Goal: Task Accomplishment & Management: Manage account settings

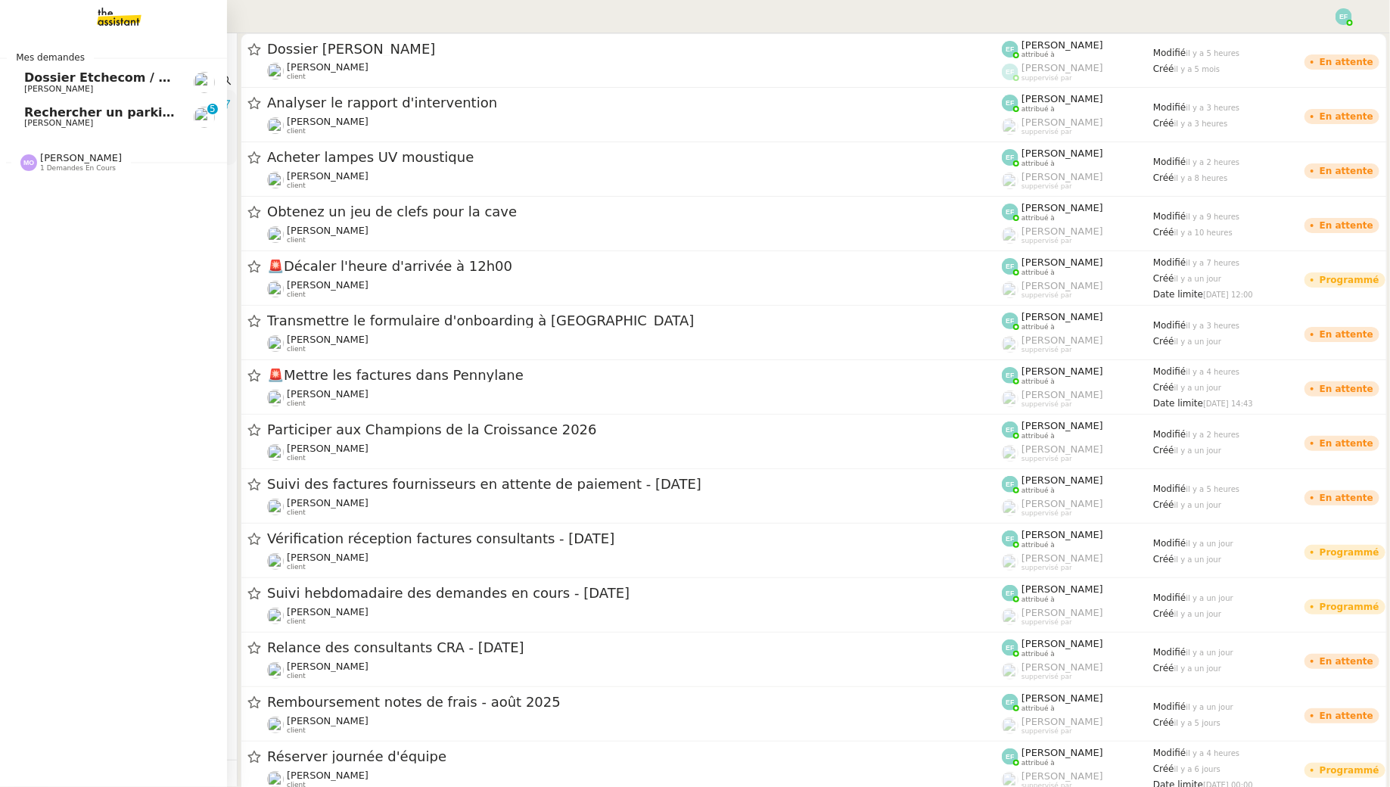
click at [82, 117] on span "Rechercher un parking à vendre à [GEOGRAPHIC_DATA]" at bounding box center [213, 112] width 378 height 14
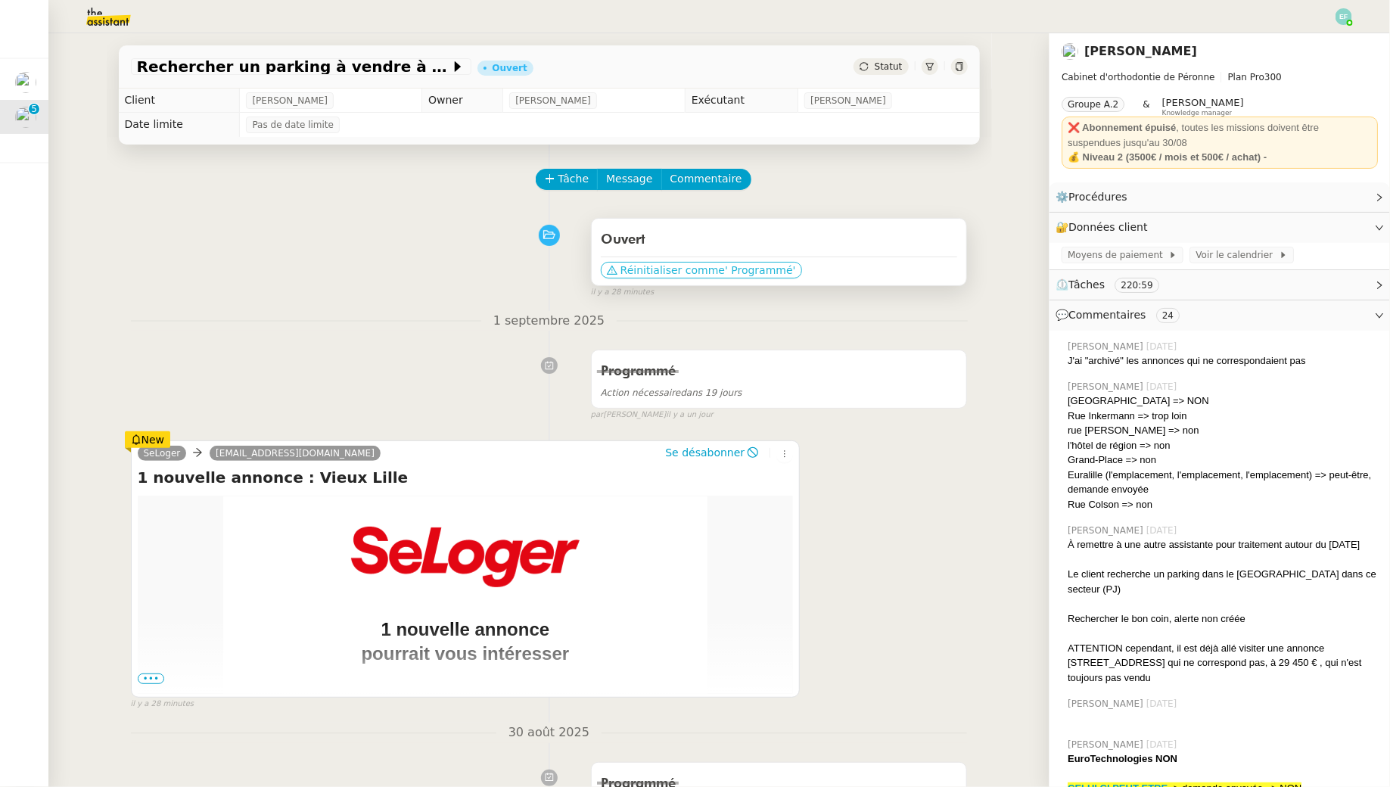
click at [671, 276] on span "Réinitialiser comme" at bounding box center [672, 270] width 104 height 15
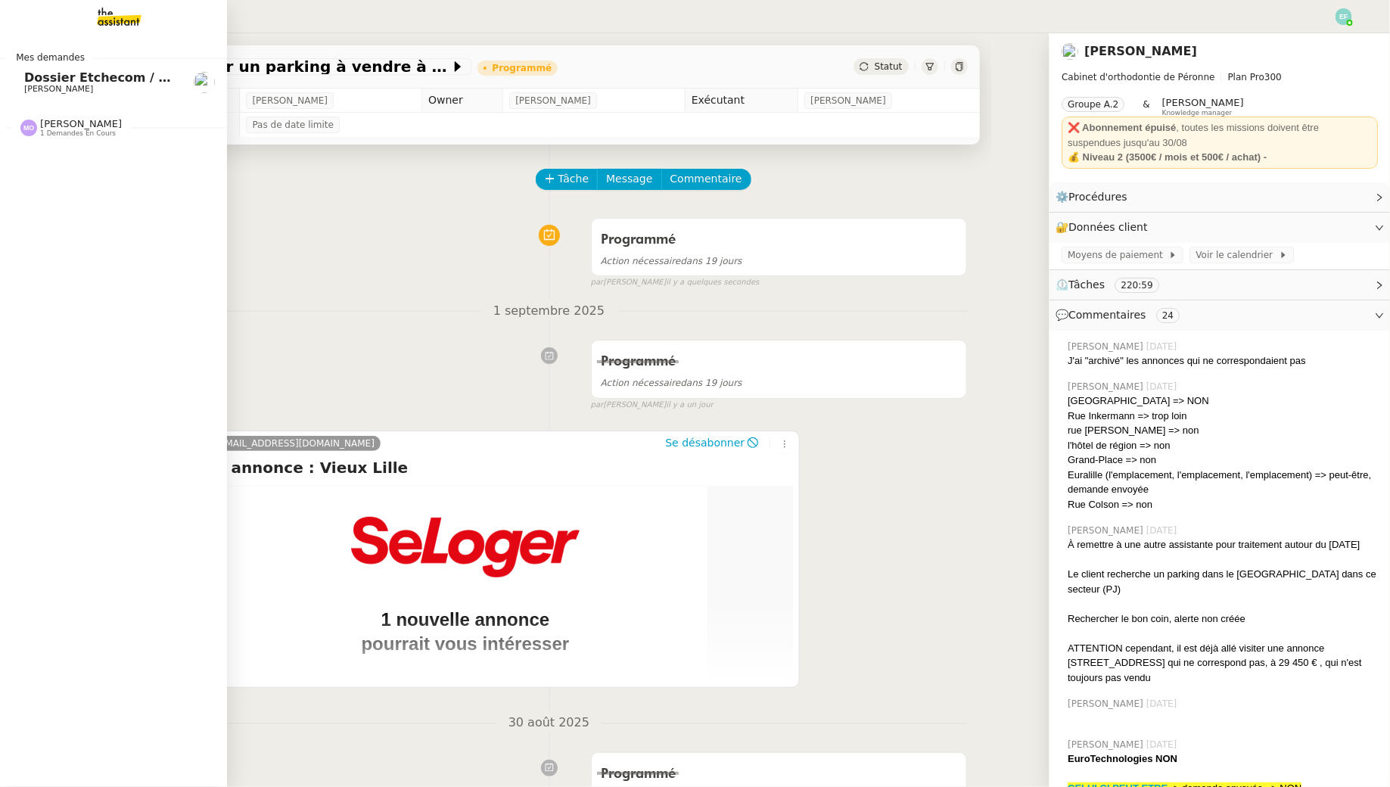
click at [48, 73] on span "Dossier Etchecom / cabinet comptable" at bounding box center [154, 77] width 261 height 14
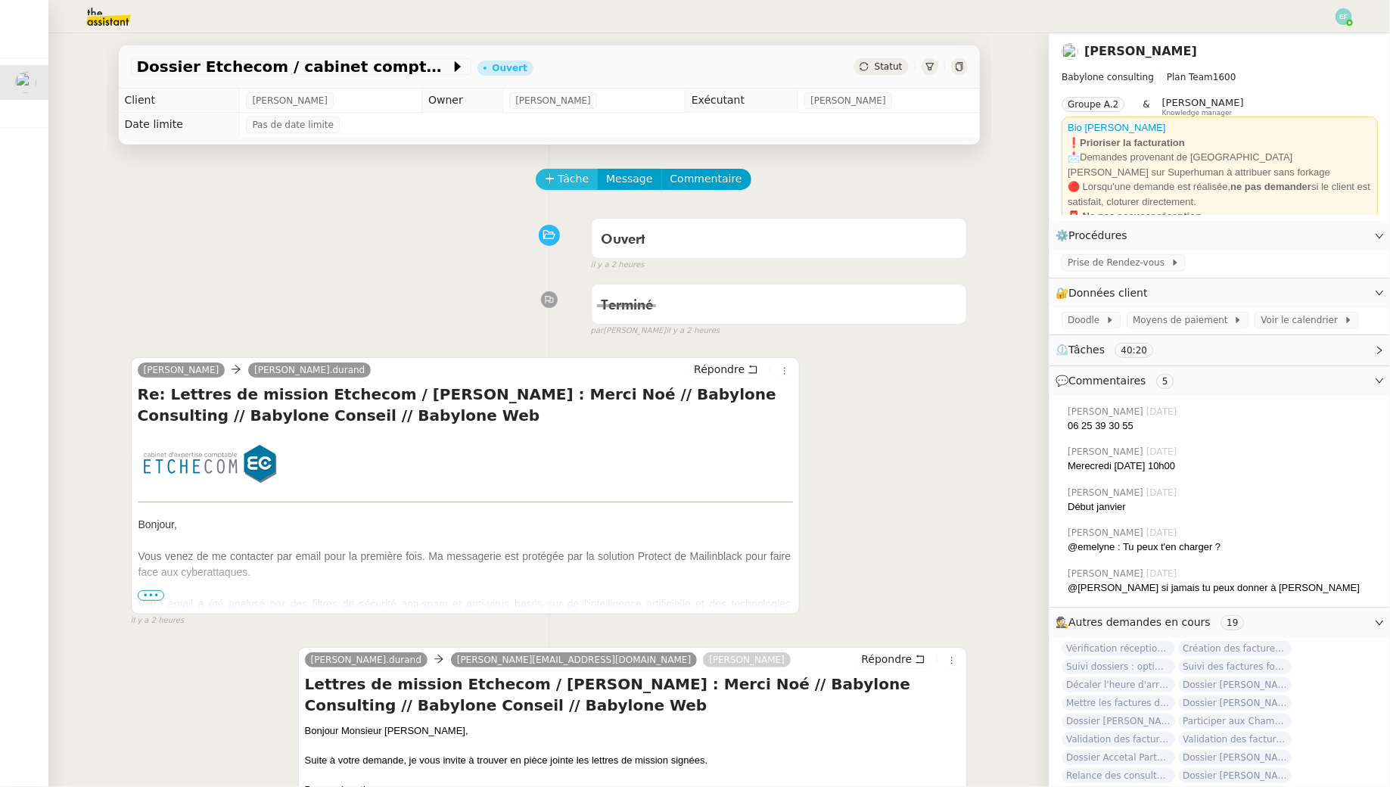
click at [553, 169] on button "Tâche" at bounding box center [567, 179] width 63 height 21
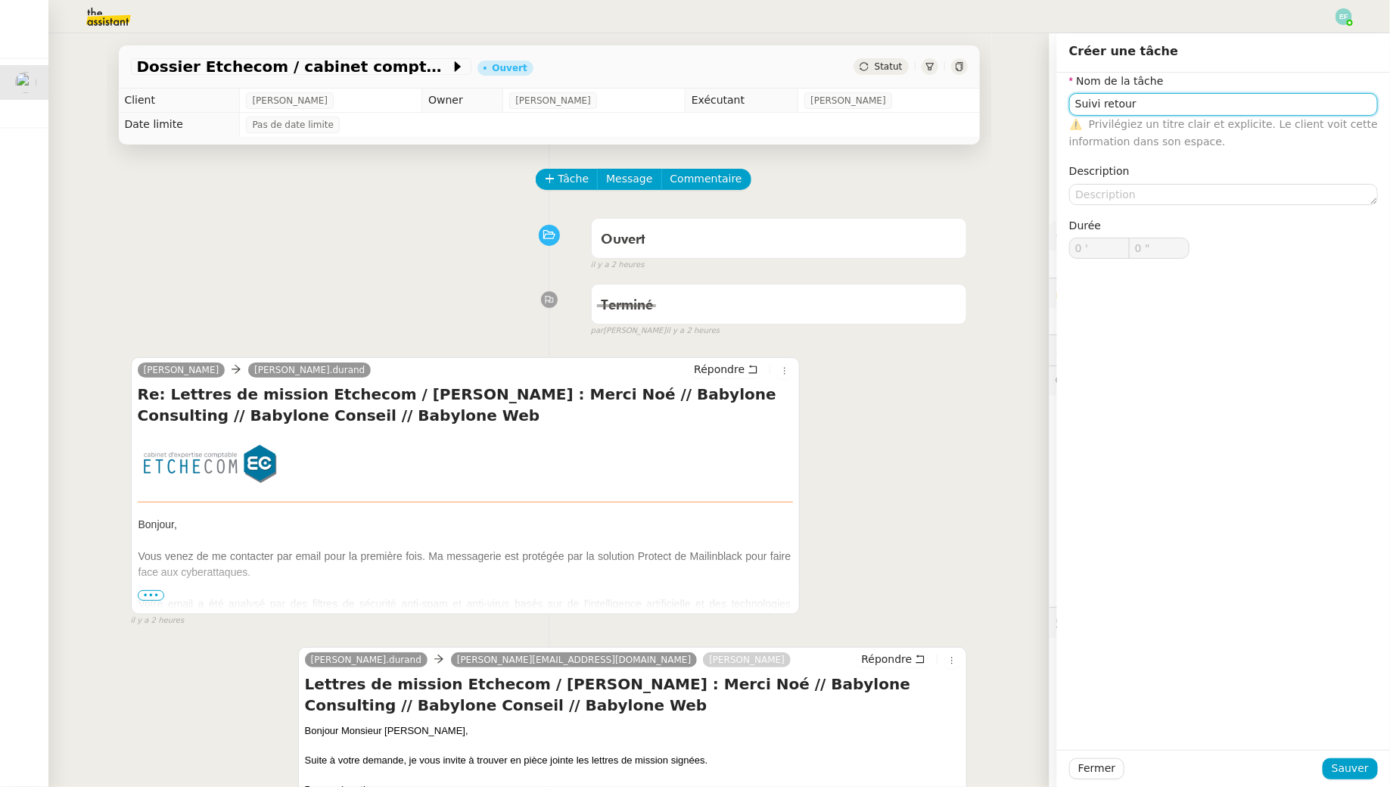
type input "Suivi retour"
click at [1350, 754] on div "Fermer Sauver" at bounding box center [1223, 768] width 333 height 37
click at [1350, 763] on span "Sauver" at bounding box center [1350, 768] width 37 height 17
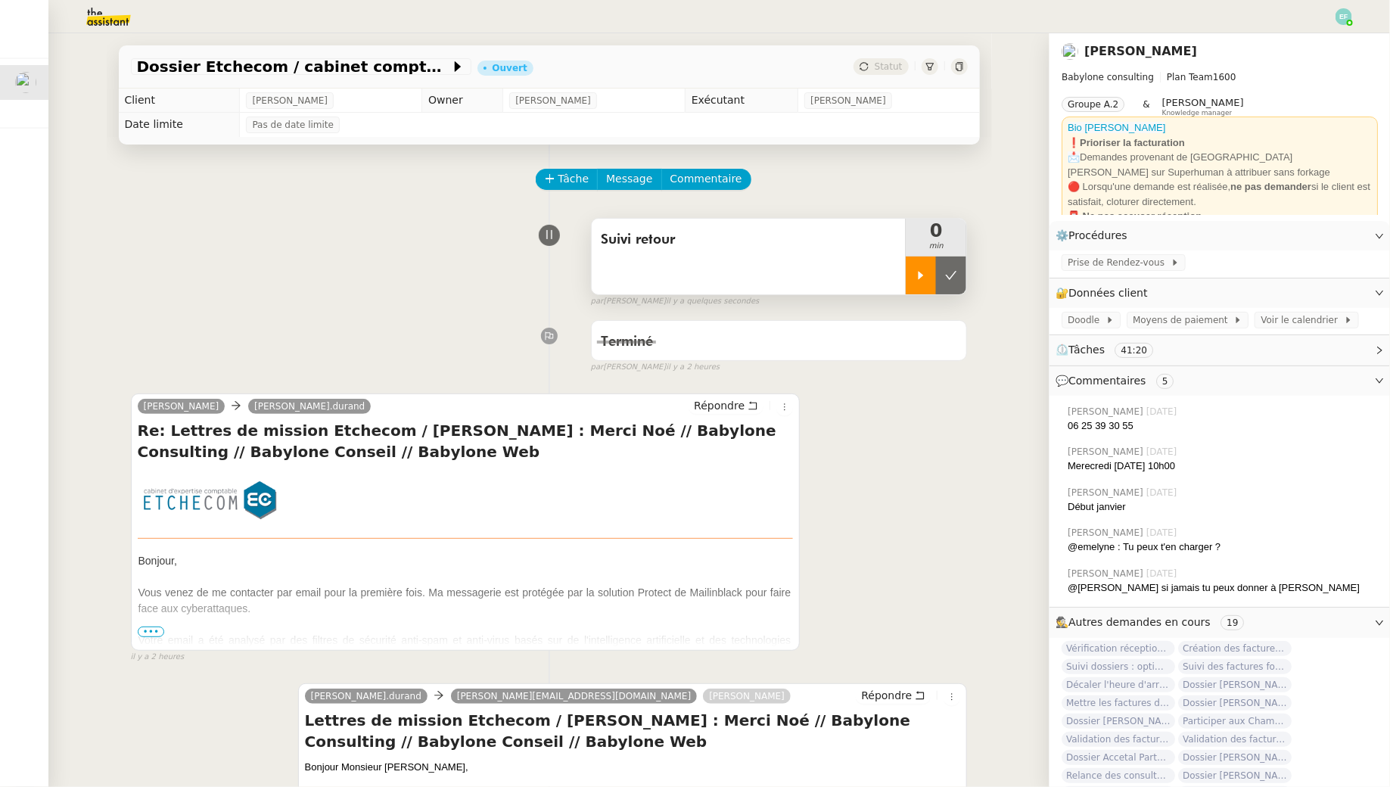
click at [922, 264] on div at bounding box center [921, 275] width 30 height 38
click at [155, 629] on span "•••" at bounding box center [151, 631] width 27 height 11
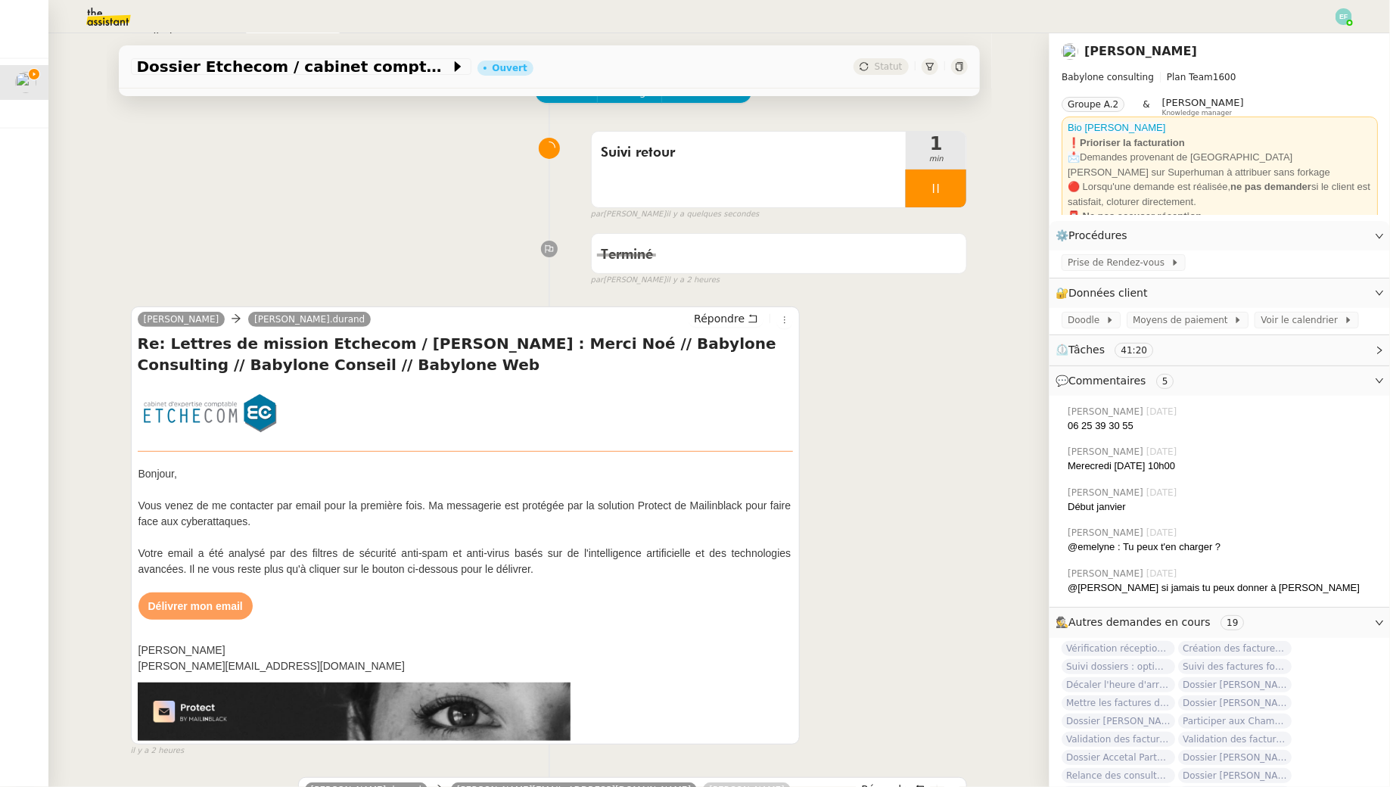
scroll to position [138, 0]
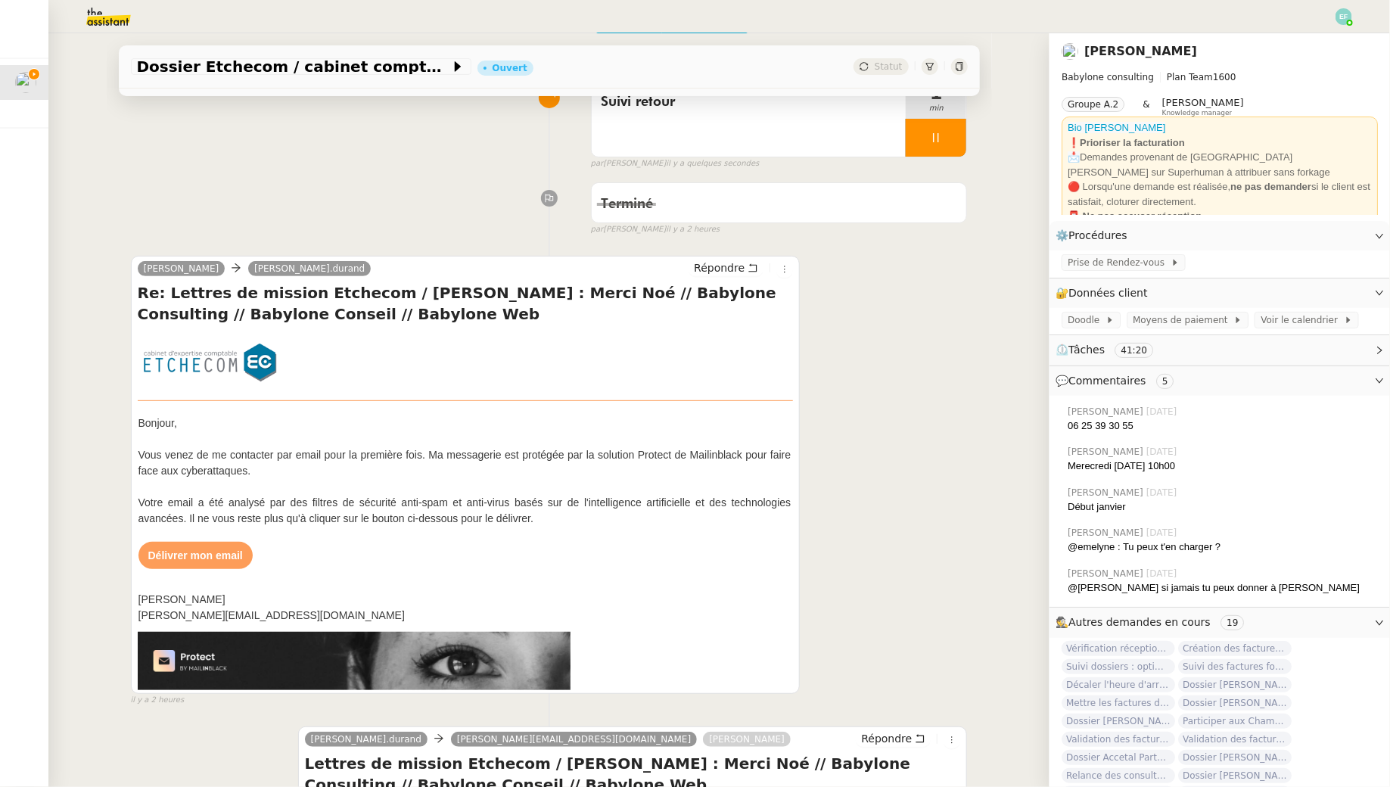
click at [173, 558] on link "Délivrer mon email" at bounding box center [195, 555] width 95 height 12
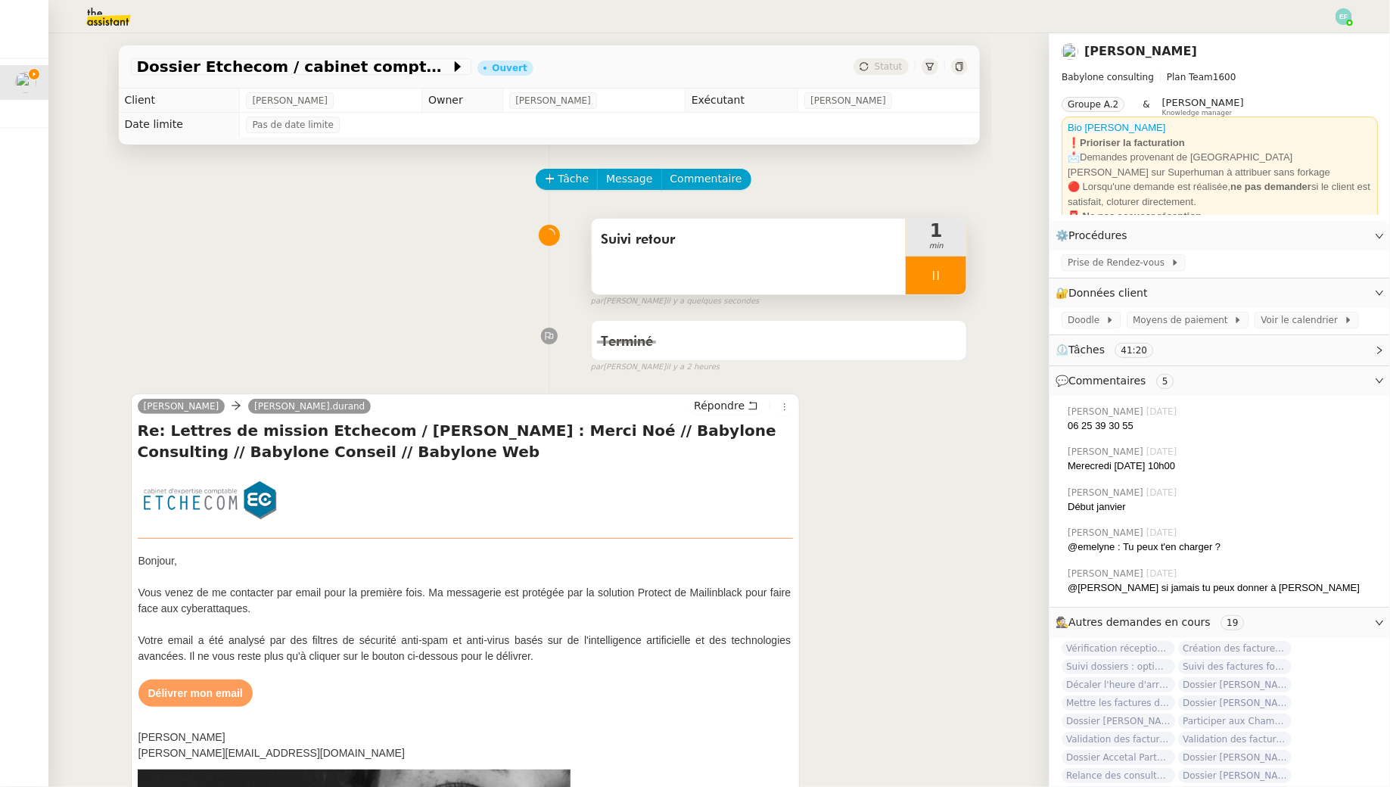
click at [860, 253] on div "Suivi retour" at bounding box center [749, 257] width 315 height 76
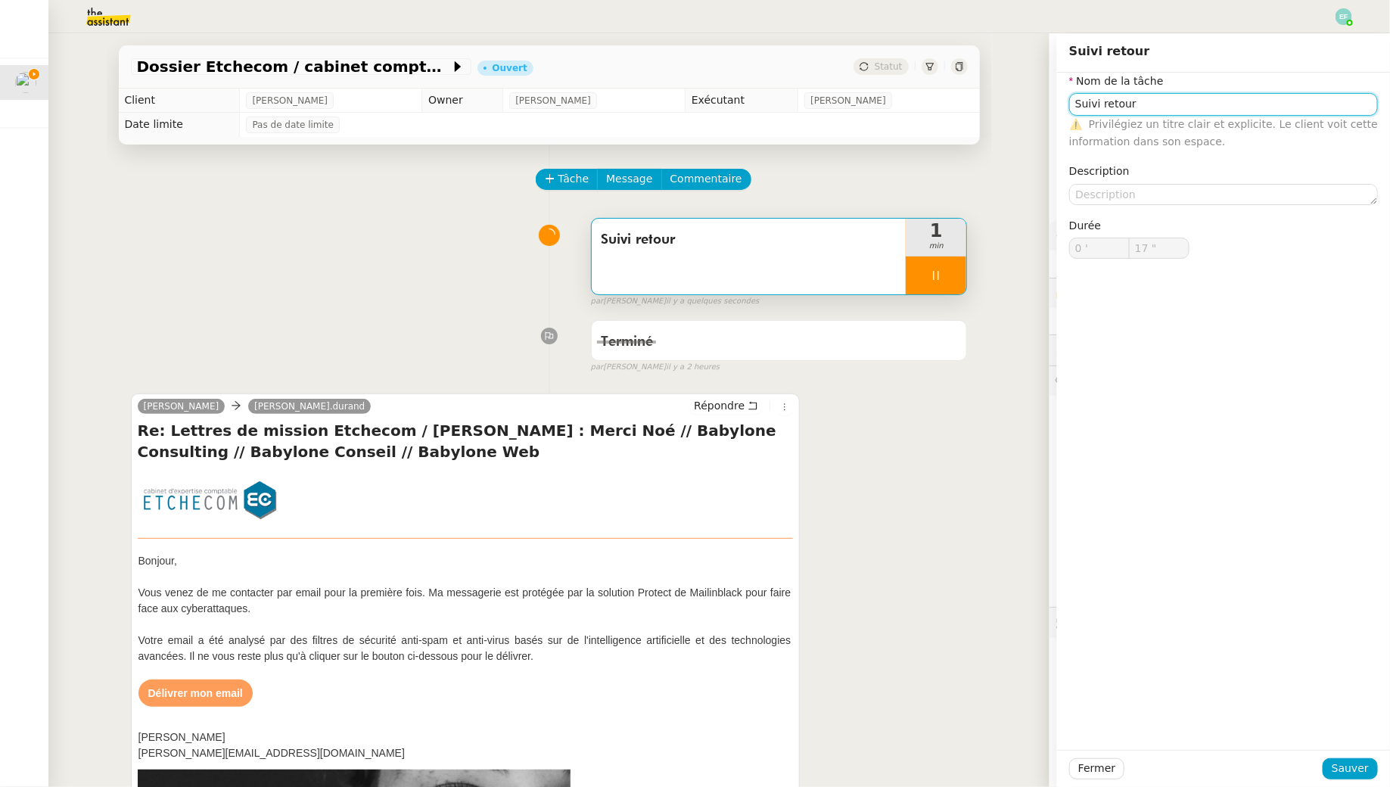
click at [1161, 98] on input "Suivi retour" at bounding box center [1223, 104] width 309 height 22
type input "Suivi retour +"
type input "18 ""
type input "Suivi retour +"
type input "19 ""
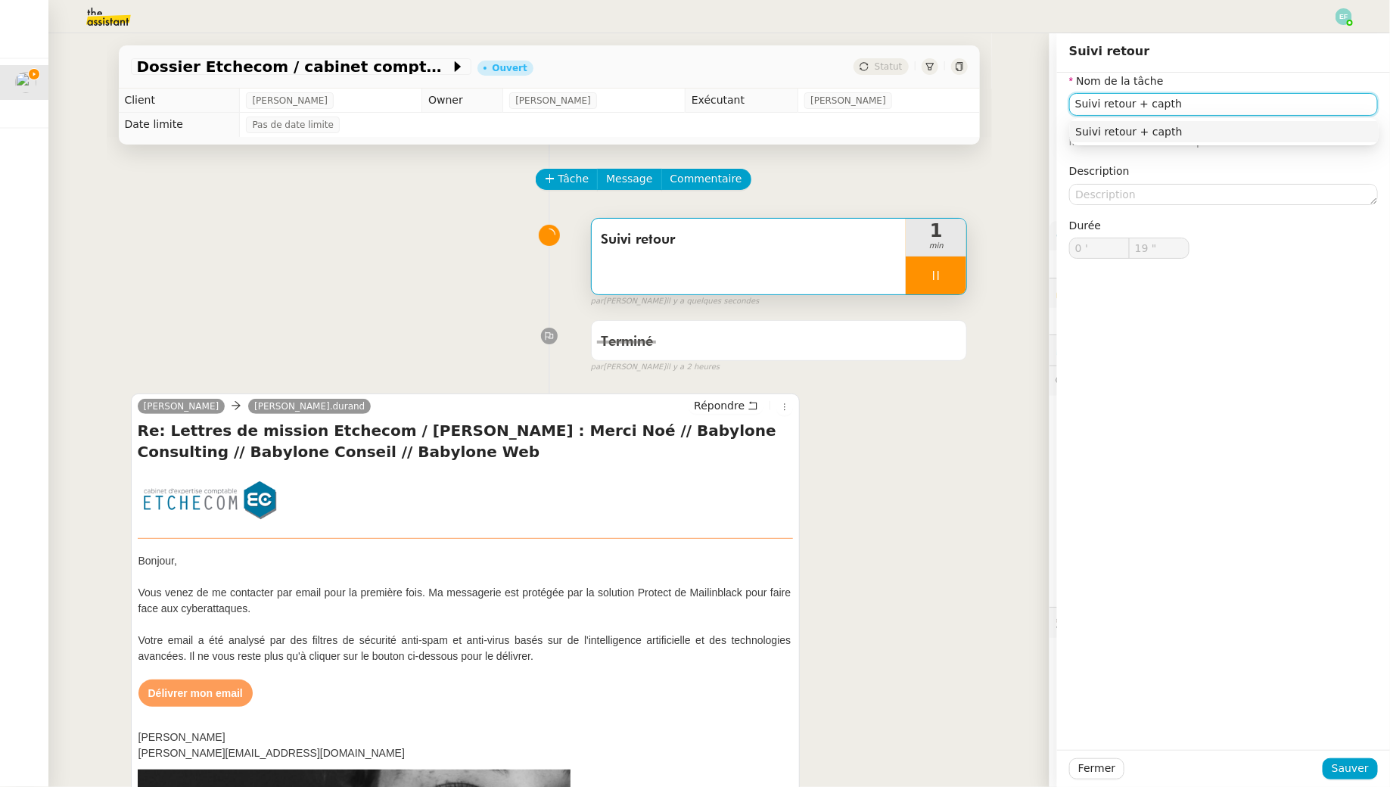
type input "Suivi retour + capt"
type input "20 ""
type input "Suivi retour + captcha"
type input "22 ""
type input "Suivi retour + captcha"
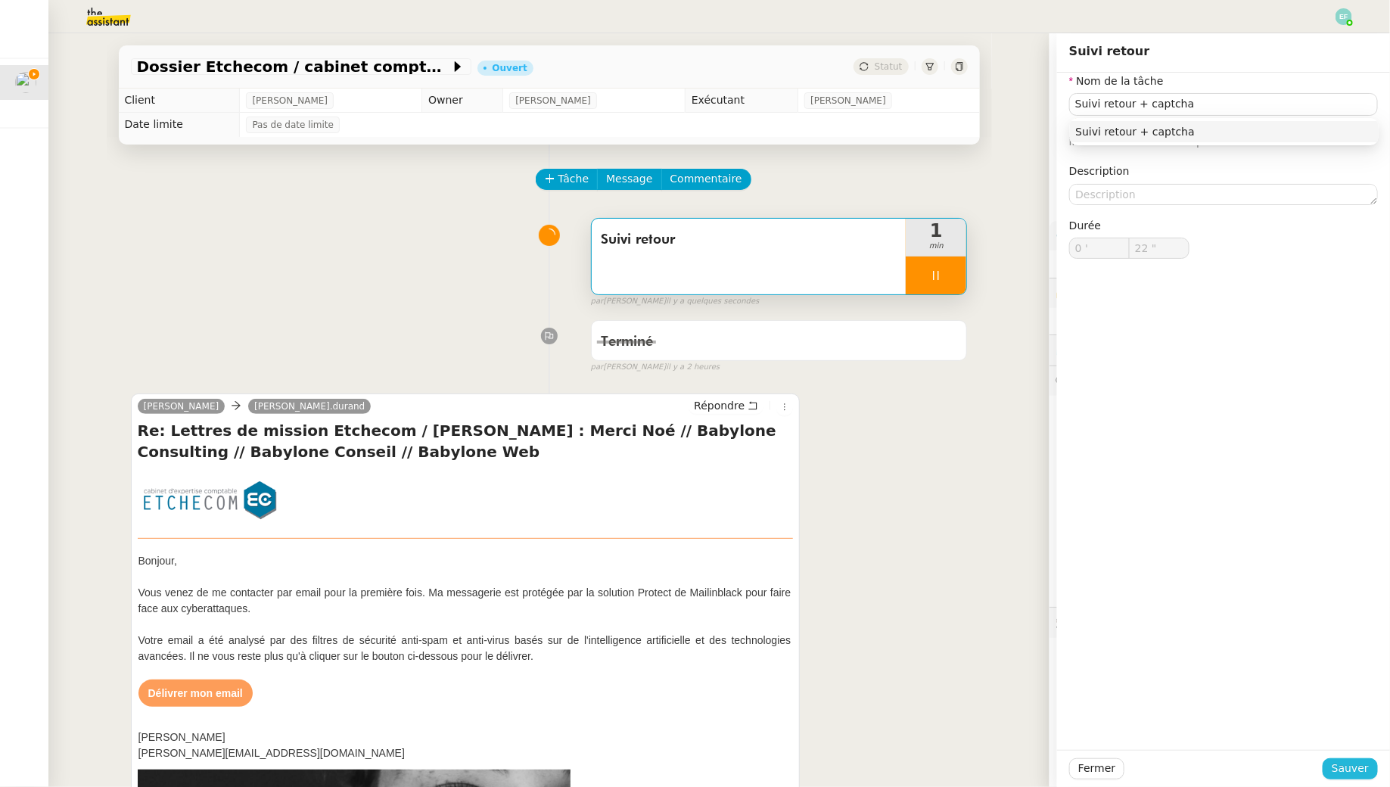
click at [1358, 763] on span "Sauver" at bounding box center [1350, 768] width 37 height 17
type input "23 ""
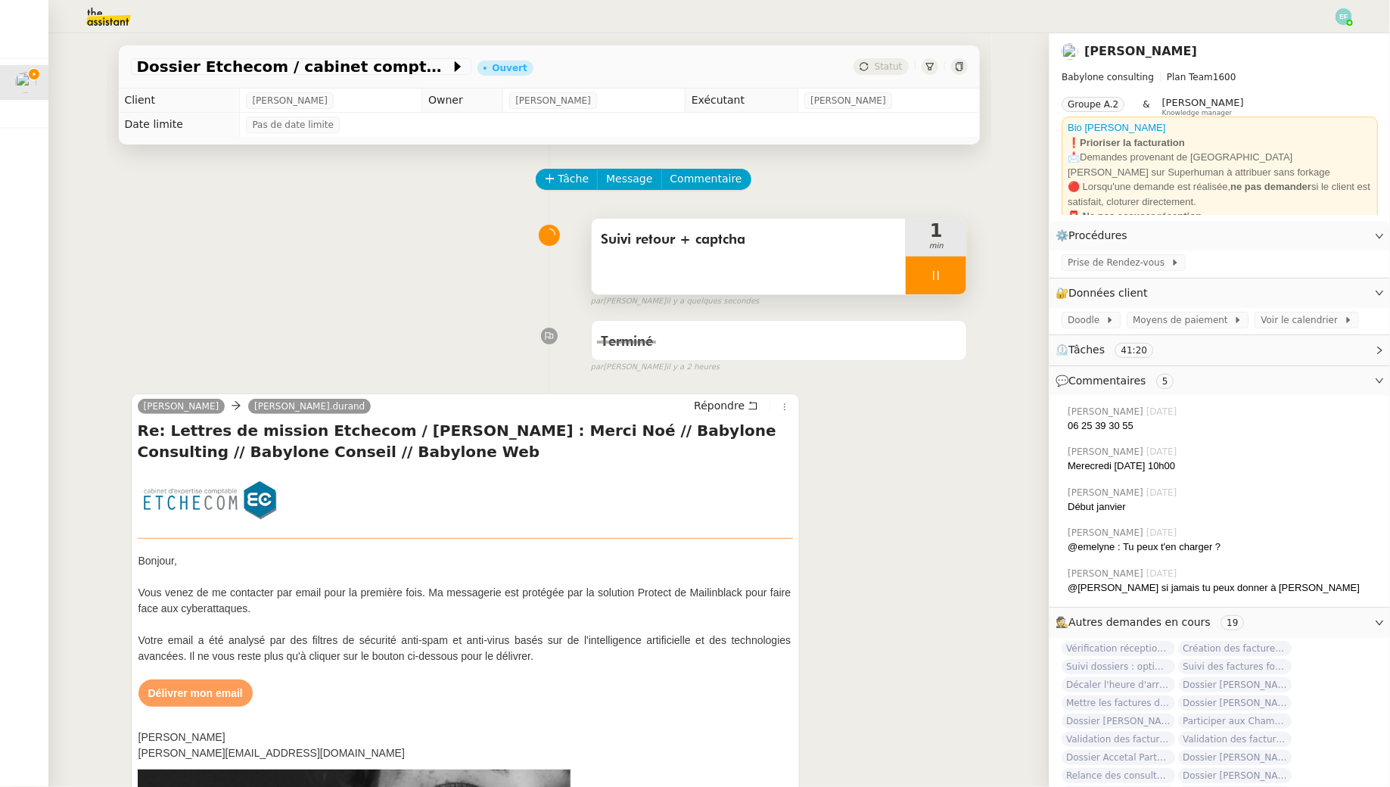
click at [952, 276] on div at bounding box center [936, 275] width 61 height 38
click at [952, 276] on icon at bounding box center [951, 275] width 11 height 8
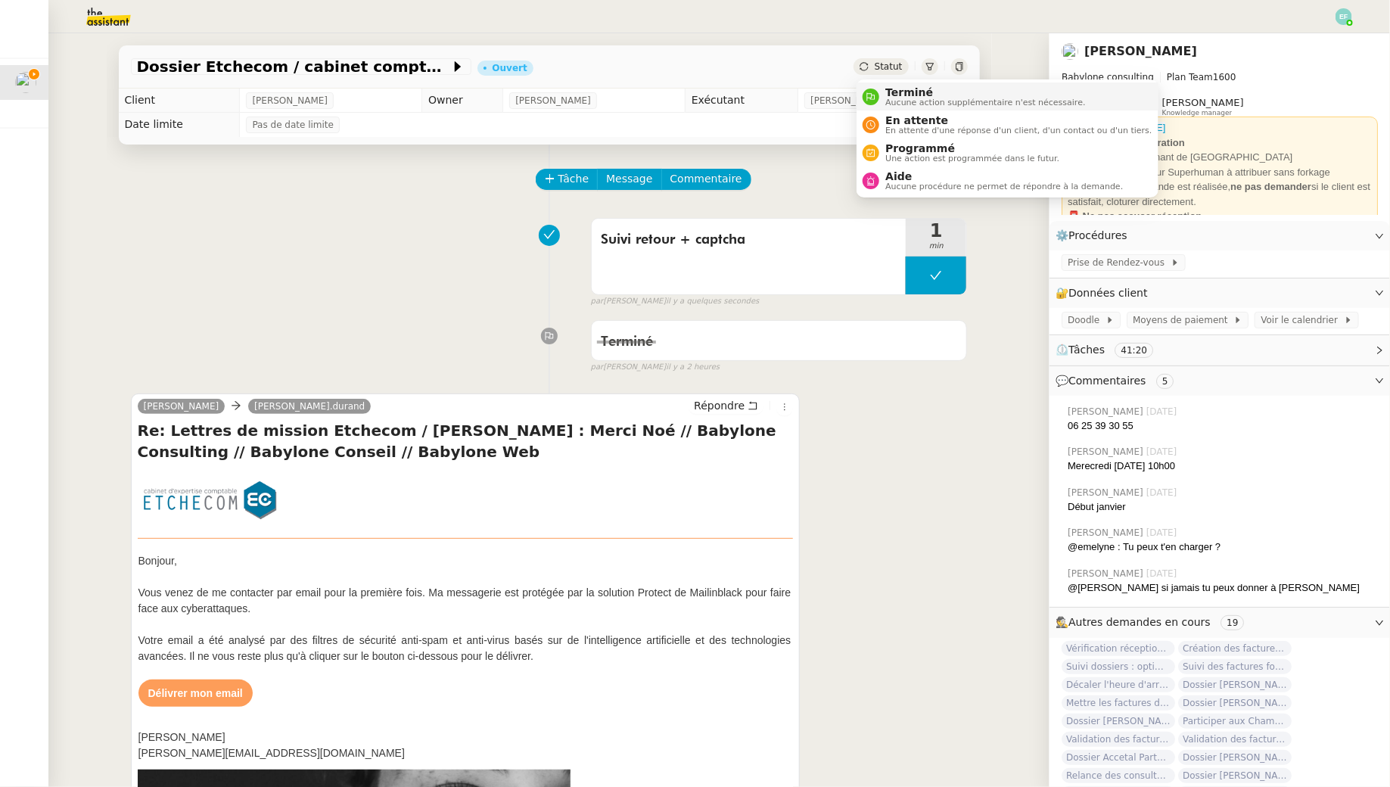
click at [898, 107] on span "Aucune action supplémentaire n'est nécessaire." at bounding box center [985, 102] width 200 height 8
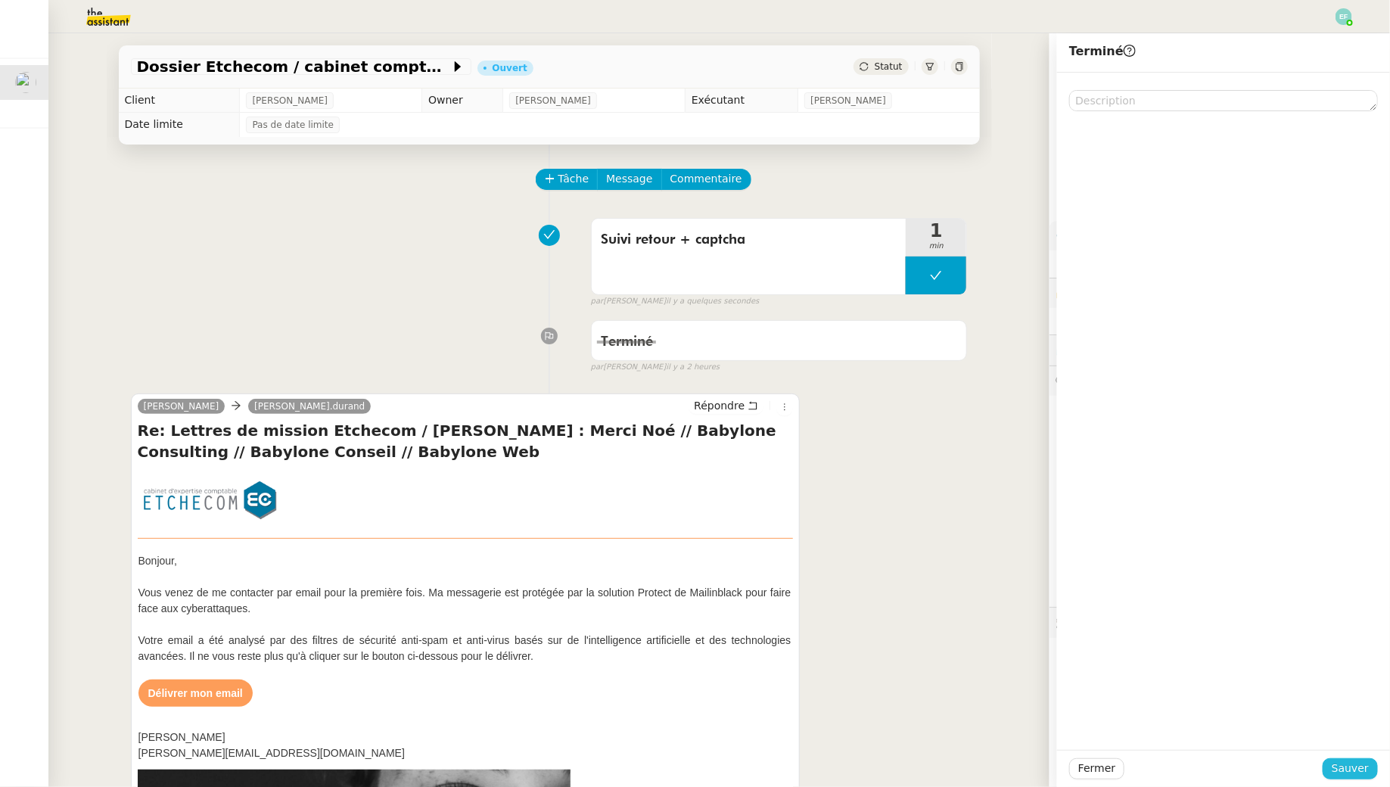
click at [1339, 768] on span "Sauver" at bounding box center [1350, 768] width 37 height 17
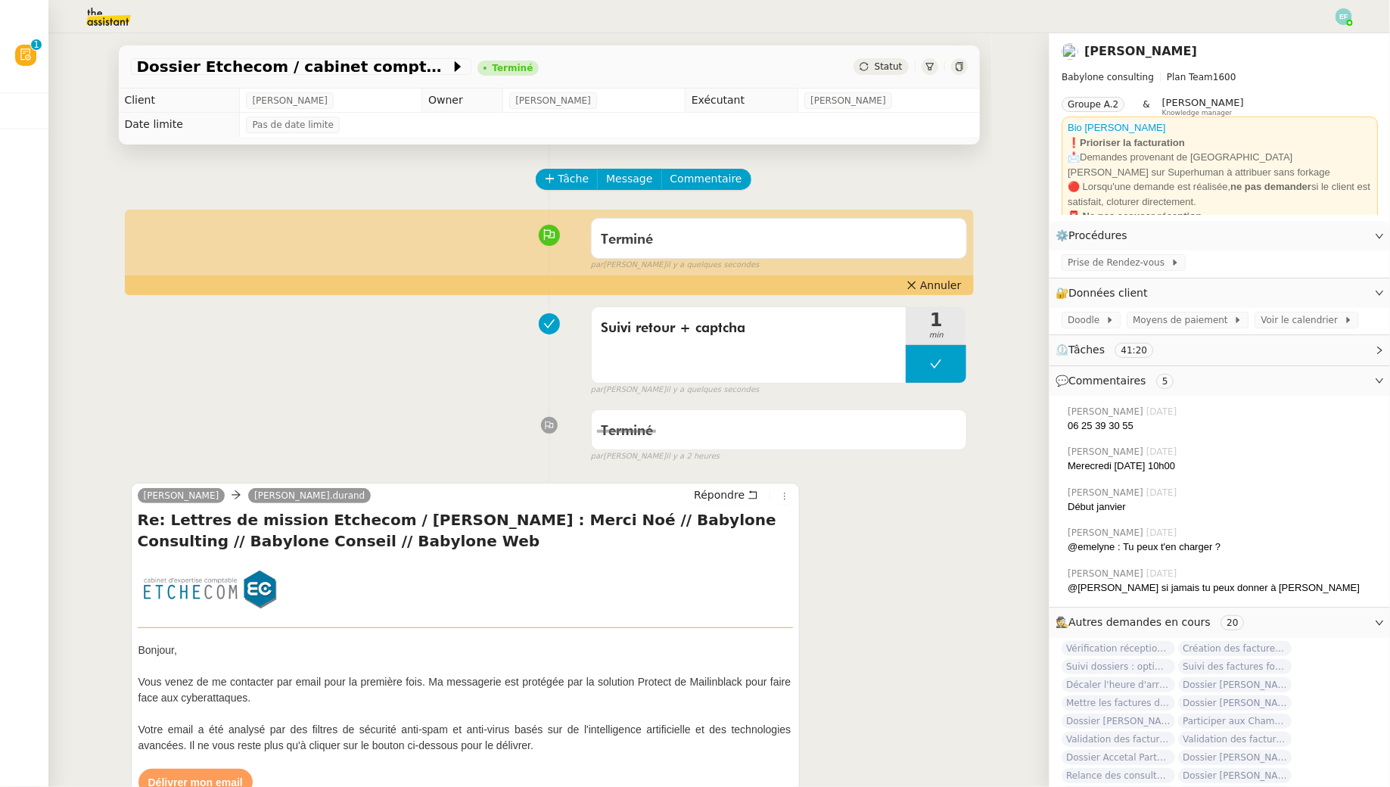
click at [1342, 14] on img at bounding box center [1343, 16] width 17 height 17
click at [1323, 45] on li "Suivi" at bounding box center [1303, 43] width 98 height 21
